Goal: Task Accomplishment & Management: Manage account settings

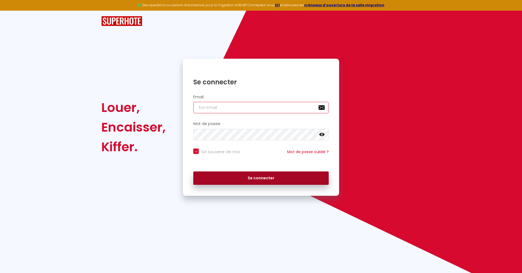
type input "[EMAIL_ADDRESS][DOMAIN_NAME]"
click at [243, 178] on button "Se connecter" at bounding box center [260, 178] width 135 height 14
checkbox input "true"
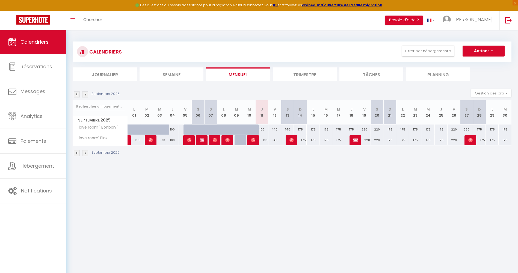
click at [300, 129] on div "175" at bounding box center [300, 129] width 13 height 10
type input "175"
type input "Dim 14 Septembre 2025"
type input "Lun 15 Septembre 2025"
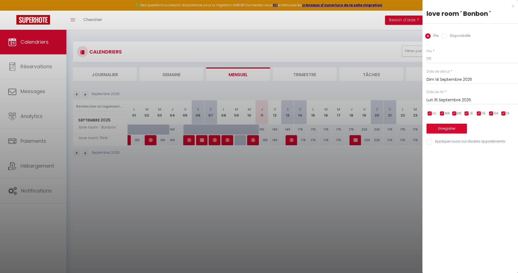
click at [340, 173] on div at bounding box center [259, 136] width 518 height 273
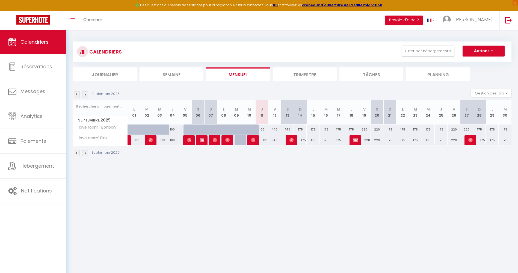
click at [301, 132] on div "175" at bounding box center [300, 129] width 13 height 10
type input "175"
type input "Dim 14 Septembre 2025"
type input "Lun 15 Septembre 2025"
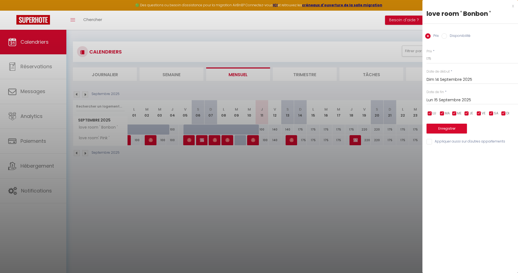
click at [429, 111] on input "checkbox" at bounding box center [429, 113] width 5 height 5
checkbox input "false"
click at [444, 114] on input "checkbox" at bounding box center [441, 113] width 5 height 5
checkbox input "false"
click at [456, 113] on input "checkbox" at bounding box center [453, 113] width 5 height 5
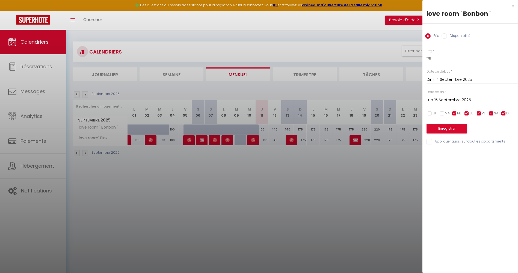
checkbox input "false"
click at [469, 113] on input "checkbox" at bounding box center [466, 113] width 5 height 5
checkbox input "false"
click at [501, 114] on input "checkbox" at bounding box center [502, 113] width 5 height 5
checkbox input "false"
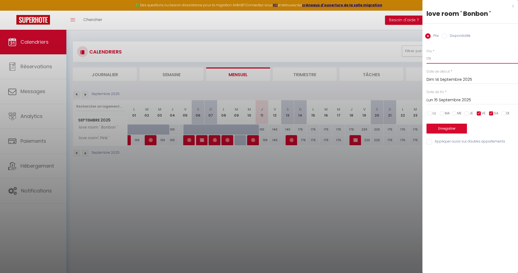
click at [438, 59] on input "175" at bounding box center [471, 59] width 91 height 10
drag, startPoint x: 438, startPoint y: 59, endPoint x: 440, endPoint y: 61, distance: 3.2
click at [438, 59] on input "175" at bounding box center [471, 59] width 91 height 10
type input "140"
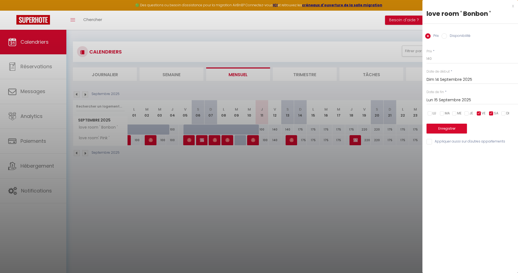
click at [455, 101] on input "Lun 15 Septembre 2025" at bounding box center [471, 100] width 91 height 7
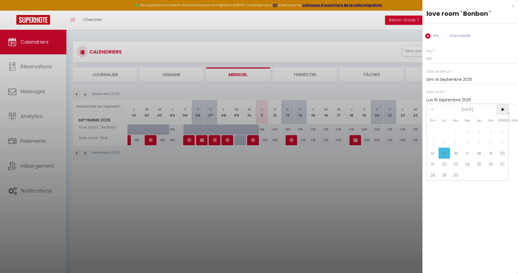
click at [500, 110] on span ">" at bounding box center [502, 109] width 12 height 11
click at [469, 131] on span "1" at bounding box center [467, 131] width 12 height 11
type input "Mer 01 Octobre 2025"
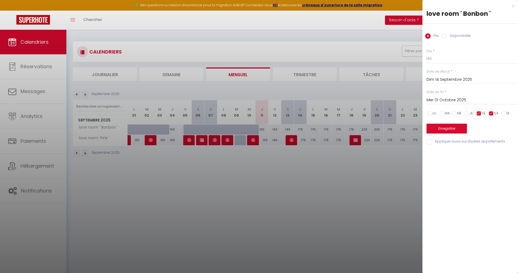
click at [439, 142] on input "Appliquer aussi sur d'autres appartements" at bounding box center [471, 141] width 91 height 5
checkbox input "true"
click at [458, 129] on button "Enregistrer" at bounding box center [446, 129] width 40 height 10
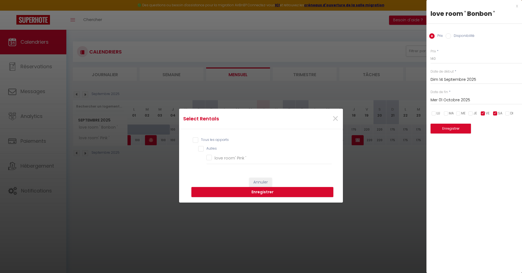
click at [207, 140] on input "Tous les apparts" at bounding box center [262, 139] width 139 height 5
checkbox input "true"
checkbox \' "true"
click at [263, 193] on button "Enregistrer" at bounding box center [262, 192] width 142 height 10
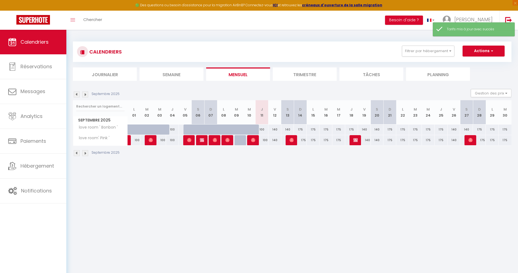
click at [273, 130] on div "140" at bounding box center [274, 129] width 13 height 10
type input "140"
type input "Ven 12 Septembre 2025"
type input "Sam 13 Septembre 2025"
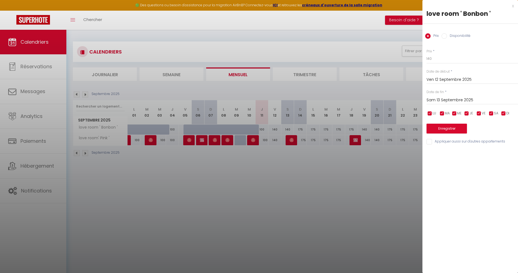
click at [477, 112] on input "checkbox" at bounding box center [478, 113] width 5 height 5
checkbox input "false"
click at [492, 114] on input "checkbox" at bounding box center [490, 113] width 5 height 5
checkbox input "false"
click at [466, 99] on input "Sam 13 Septembre 2025" at bounding box center [471, 100] width 91 height 7
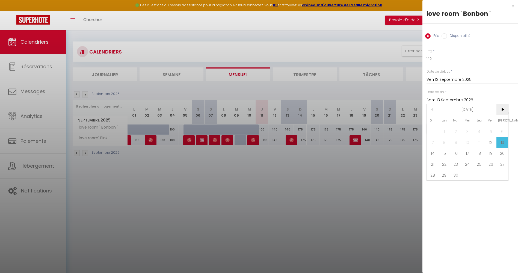
click at [506, 113] on span ">" at bounding box center [502, 109] width 12 height 11
click at [465, 129] on span "1" at bounding box center [467, 131] width 12 height 11
type input "Mer 01 Octobre 2025"
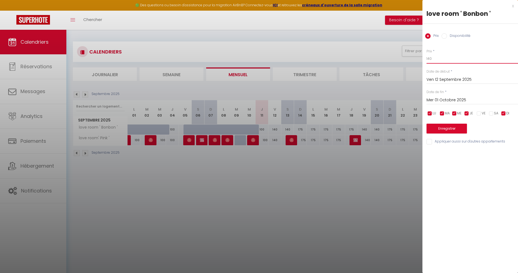
click at [457, 56] on input "140" at bounding box center [471, 59] width 91 height 10
type input "100"
click at [429, 140] on input "Appliquer aussi sur d'autres appartements" at bounding box center [471, 141] width 91 height 5
checkbox input "true"
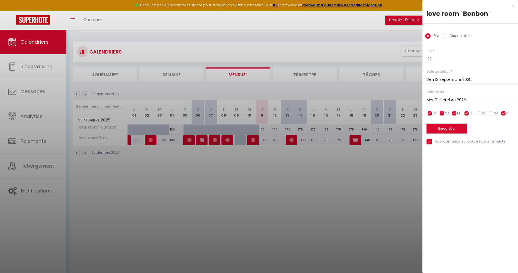
click at [436, 129] on button "Enregistrer" at bounding box center [446, 129] width 40 height 10
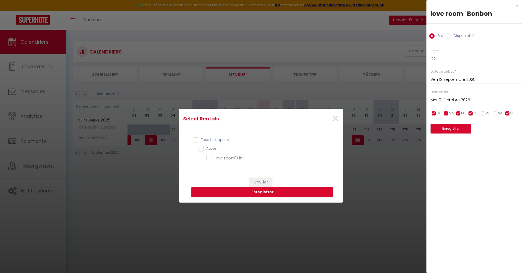
click at [209, 139] on input "Tous les apparts" at bounding box center [262, 139] width 139 height 5
checkbox input "true"
checkbox \' "true"
click at [278, 189] on button "Enregistrer" at bounding box center [262, 192] width 142 height 10
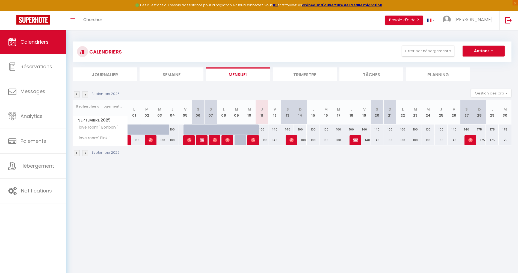
click at [299, 73] on li "Trimestre" at bounding box center [305, 73] width 64 height 13
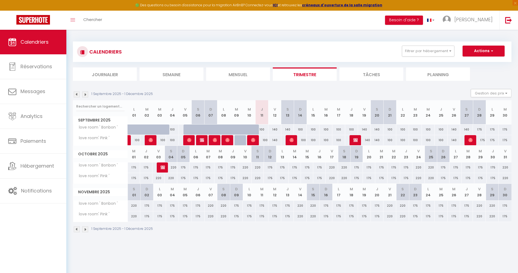
click at [492, 129] on div "175" at bounding box center [491, 129] width 13 height 10
type input "175"
type input "Lun 29 Septembre 2025"
type input "[DATE]"
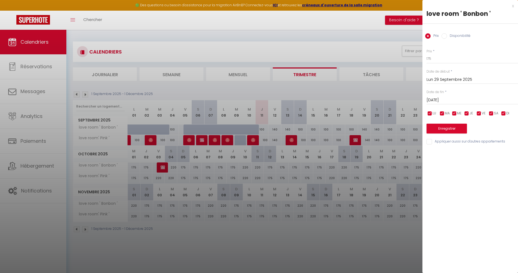
click at [353, 89] on div at bounding box center [259, 136] width 518 height 273
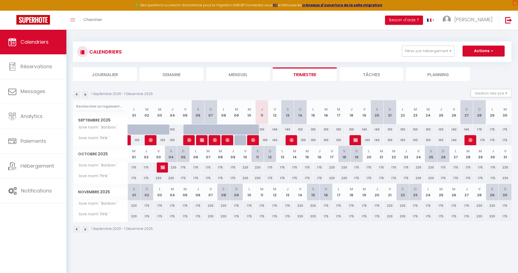
click at [473, 139] on div "175" at bounding box center [479, 140] width 13 height 10
type input "175"
type input "Dim 28 Septembre 2025"
type input "Lun 29 Septembre 2025"
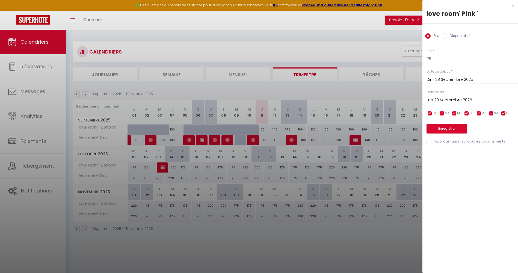
click at [396, 177] on div at bounding box center [259, 136] width 518 height 273
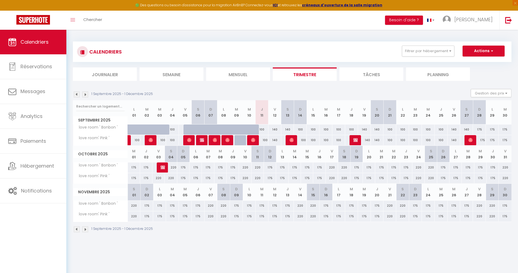
click at [465, 138] on div at bounding box center [470, 140] width 13 height 10
click at [471, 138] on img at bounding box center [470, 140] width 4 height 4
select select "OK"
select select "KO"
select select "0"
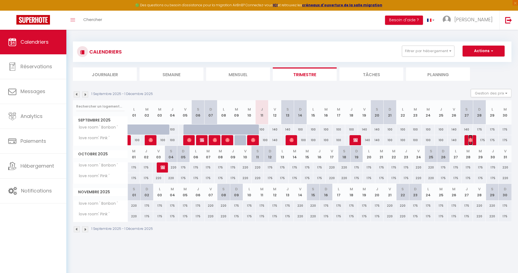
select select "0"
select select "1"
select select
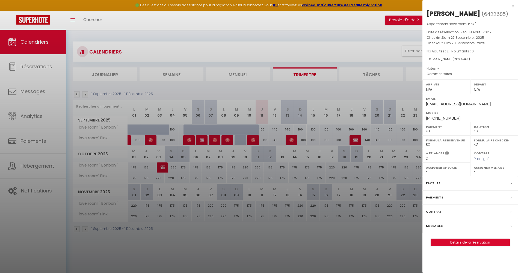
click at [411, 81] on div at bounding box center [259, 136] width 518 height 273
